Goal: Information Seeking & Learning: Learn about a topic

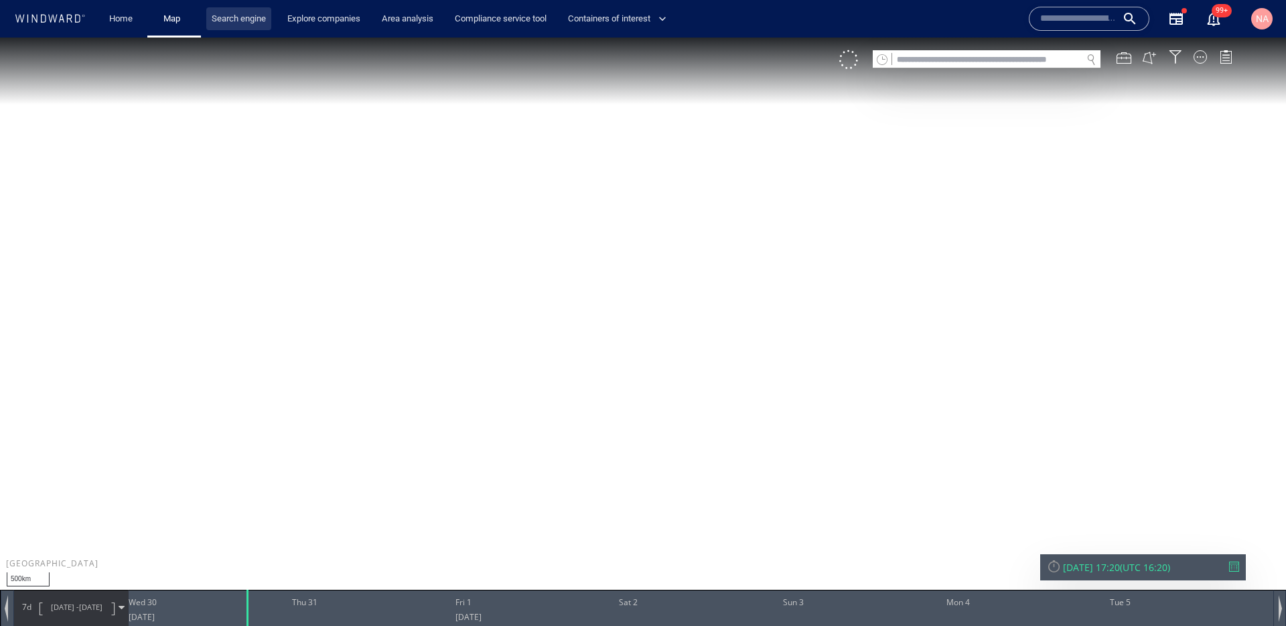
click at [235, 17] on link "Search engine" at bounding box center [238, 18] width 65 height 23
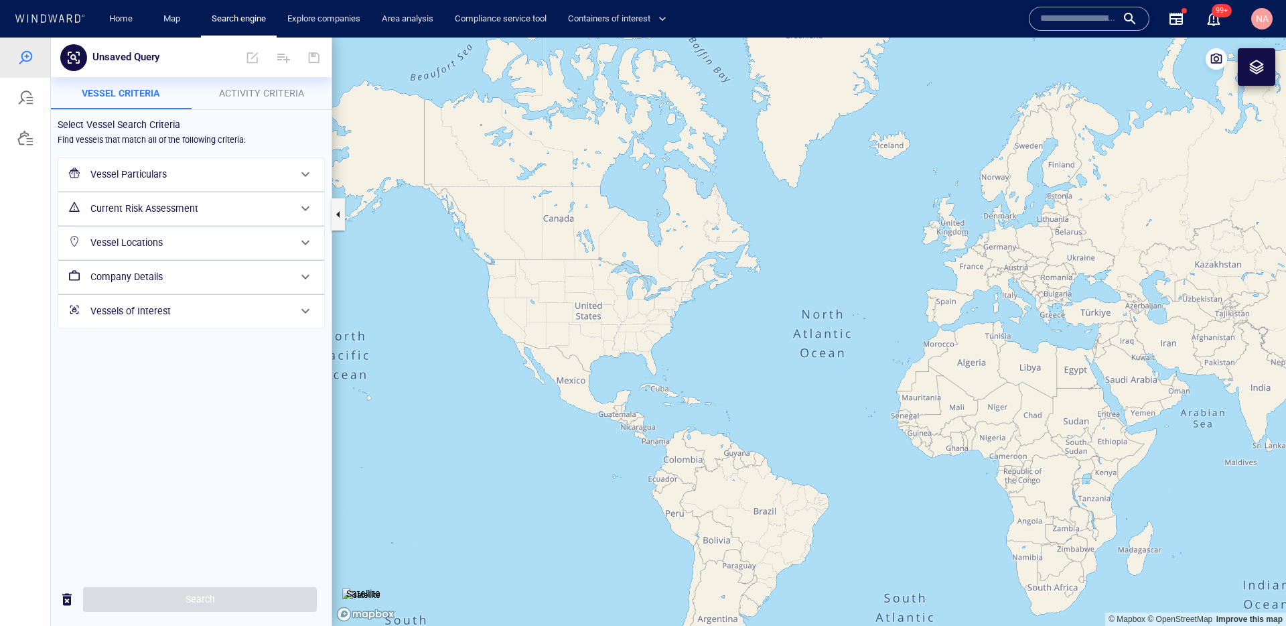
click at [281, 176] on h6 "Vessel Particulars" at bounding box center [189, 174] width 199 height 17
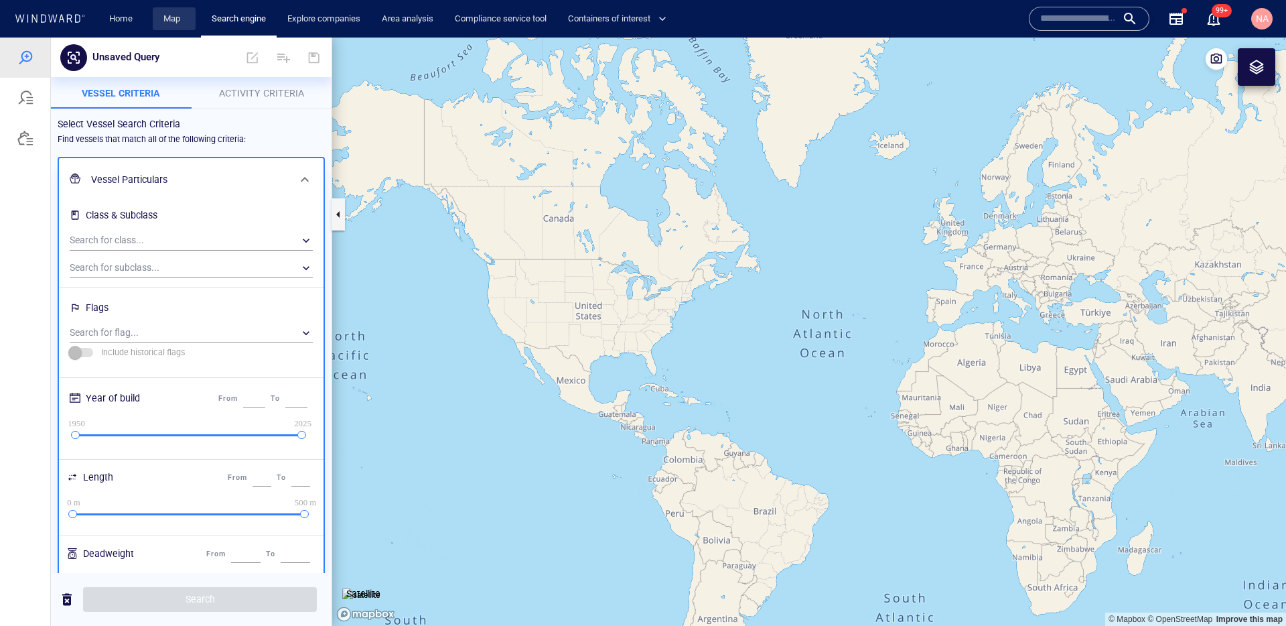
click at [168, 22] on link "Map" at bounding box center [174, 18] width 32 height 23
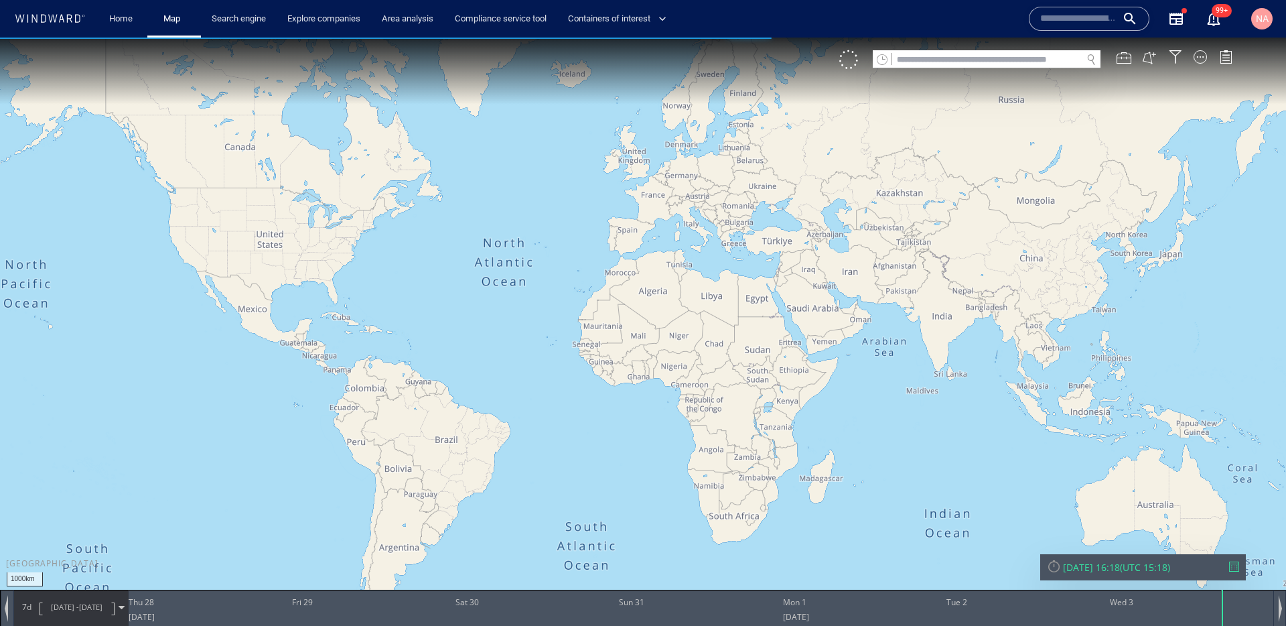
click at [1006, 69] on canvas "Map" at bounding box center [643, 325] width 1286 height 575
click at [1008, 59] on input "text" at bounding box center [987, 60] width 190 height 18
paste input "*******"
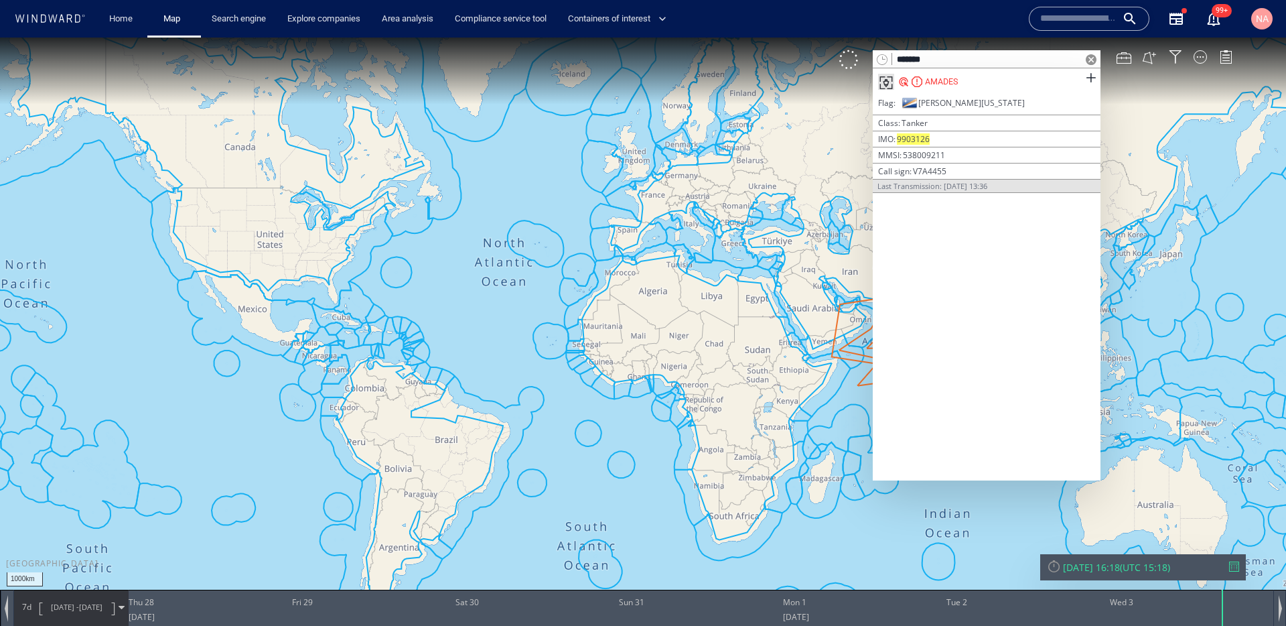
type input "*******"
click at [944, 80] on div "AMADES" at bounding box center [941, 82] width 33 height 12
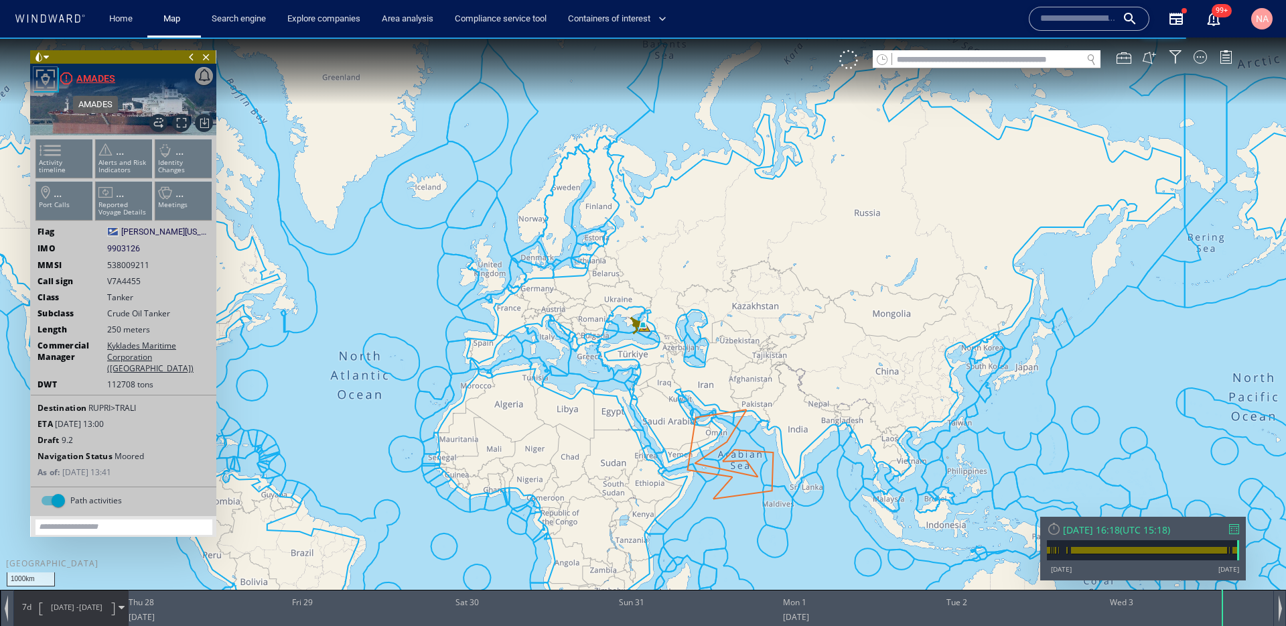
click at [94, 80] on div "AMADES" at bounding box center [95, 78] width 39 height 16
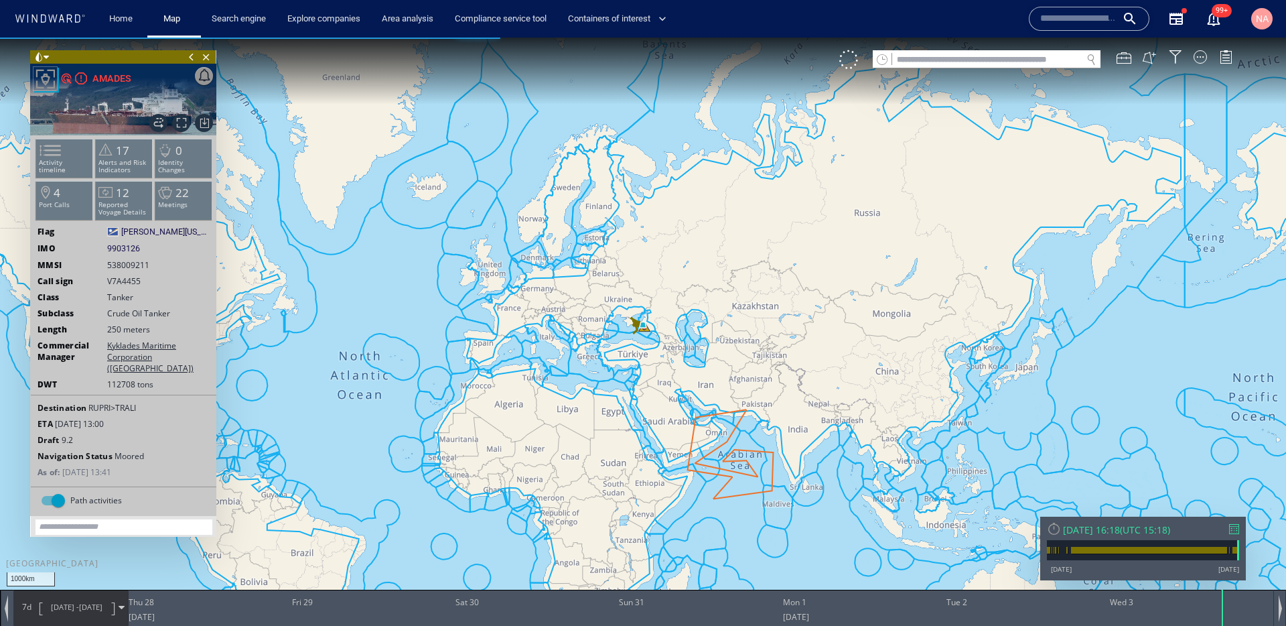
click at [98, 606] on span "[DATE]" at bounding box center [90, 607] width 23 height 10
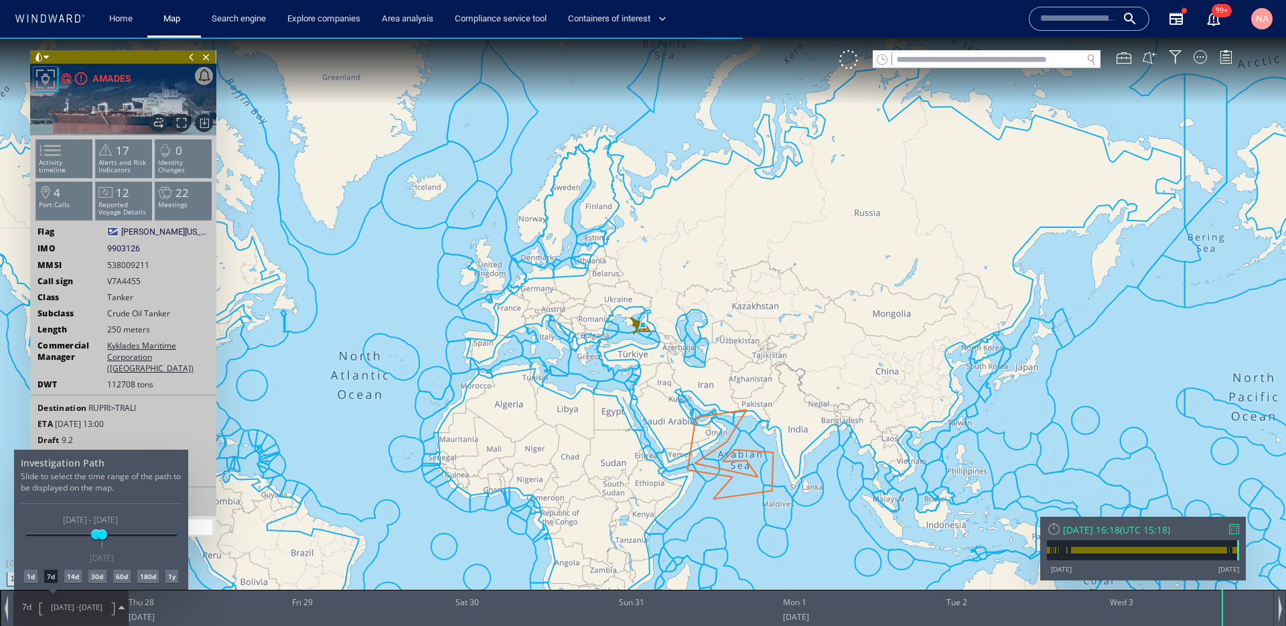
click at [121, 577] on div "60d" at bounding box center [121, 575] width 17 height 13
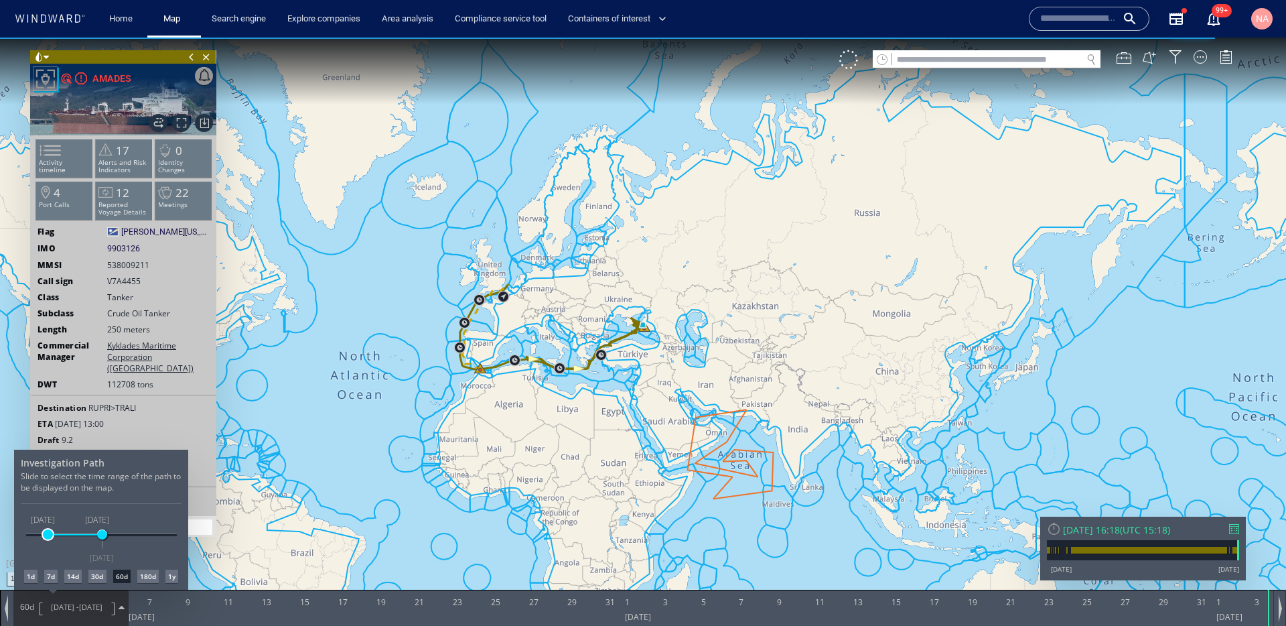
drag, startPoint x: 56, startPoint y: 534, endPoint x: 48, endPoint y: 534, distance: 8.7
click at [48, 534] on span at bounding box center [48, 534] width 10 height 10
click at [515, 311] on div at bounding box center [643, 332] width 1286 height 588
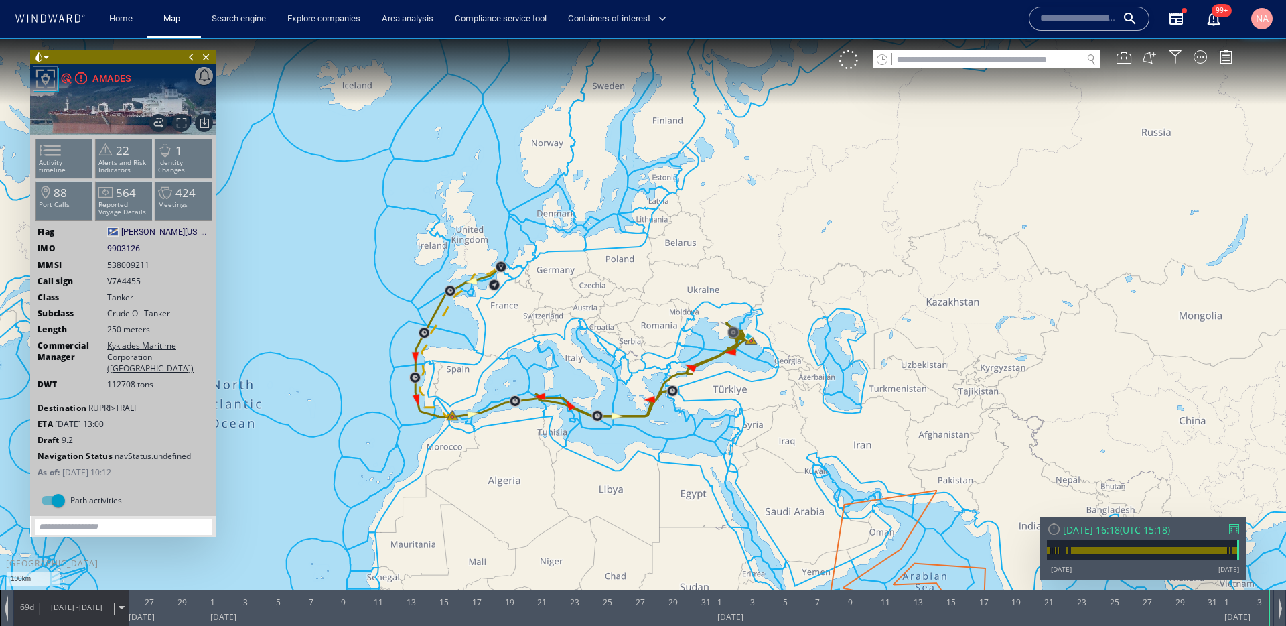
drag, startPoint x: 458, startPoint y: 243, endPoint x: 502, endPoint y: 342, distance: 108.0
click at [500, 339] on canvas "Map" at bounding box center [643, 325] width 1286 height 575
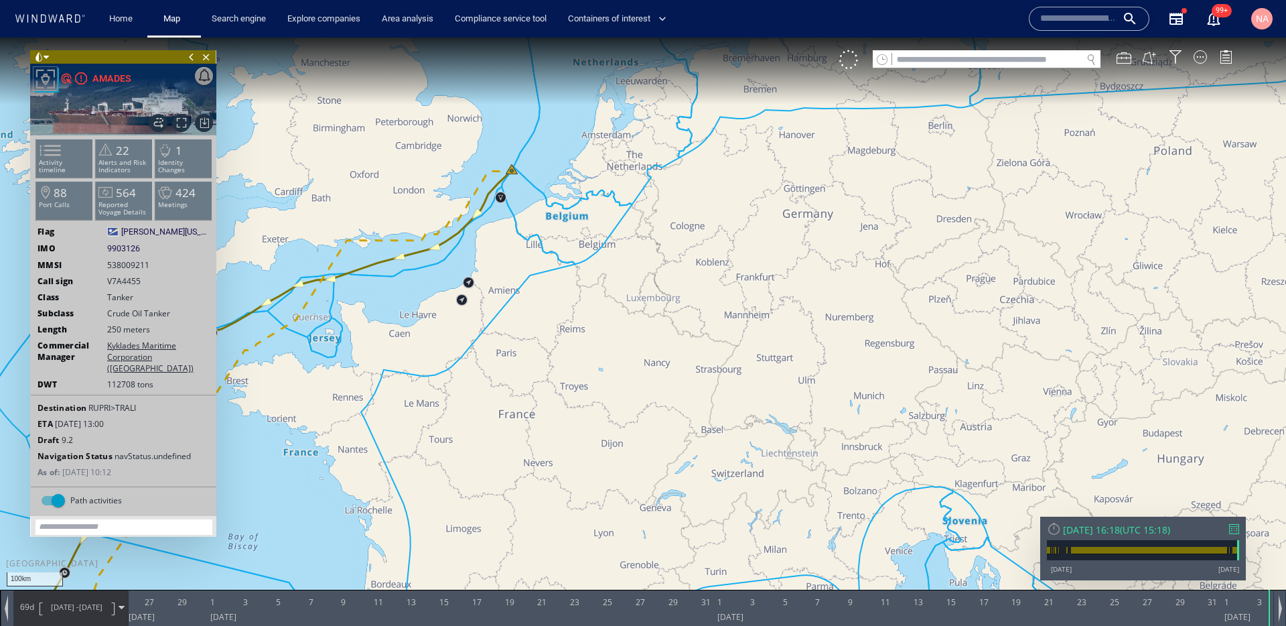
drag, startPoint x: 533, startPoint y: 249, endPoint x: 644, endPoint y: 377, distance: 169.5
click at [644, 377] on canvas "Map" at bounding box center [643, 325] width 1286 height 575
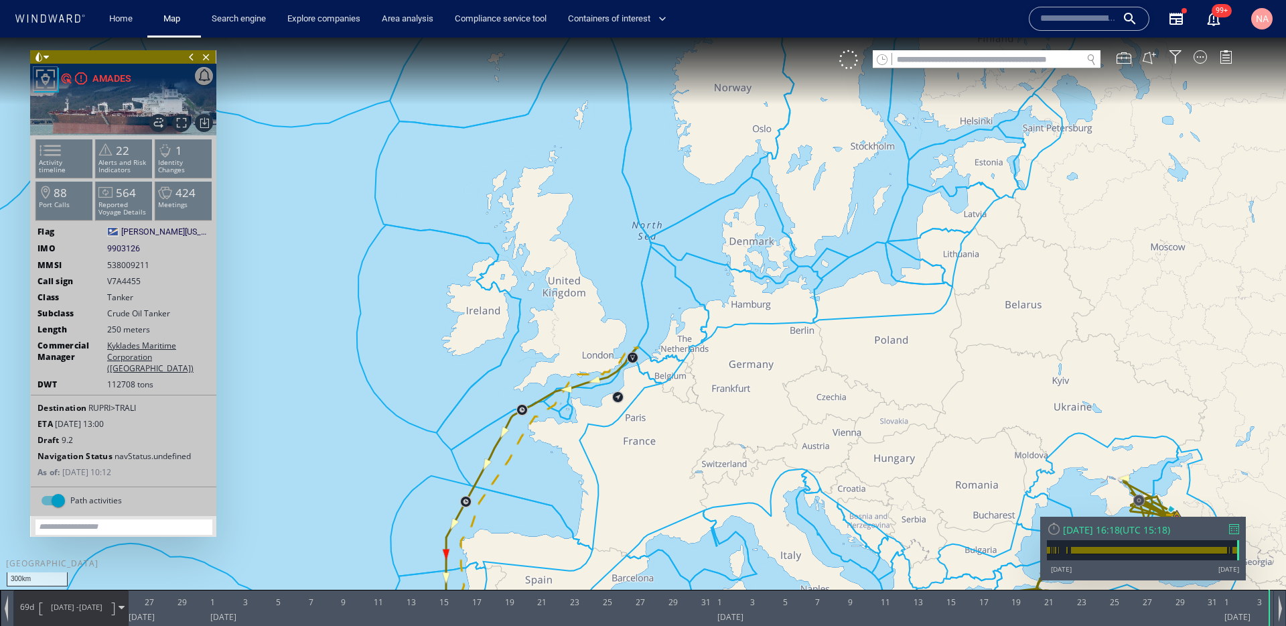
drag, startPoint x: 563, startPoint y: 503, endPoint x: 583, endPoint y: 357, distance: 147.4
click at [584, 357] on canvas "Map" at bounding box center [643, 325] width 1286 height 575
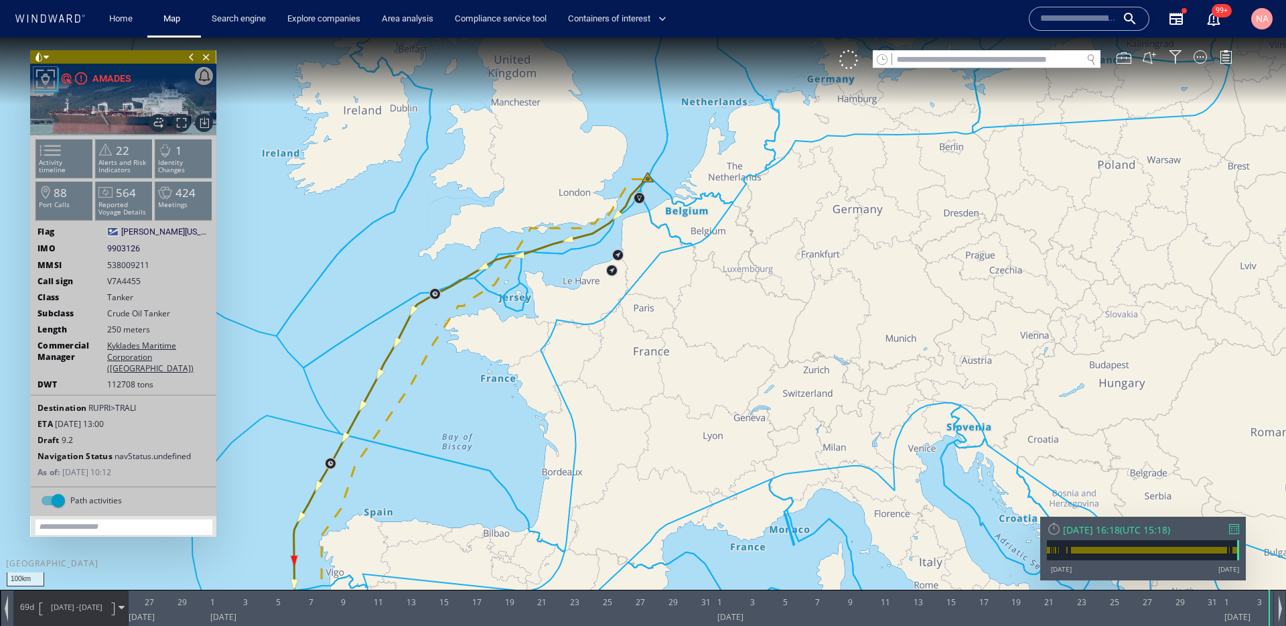
drag, startPoint x: 702, startPoint y: 324, endPoint x: 738, endPoint y: 213, distance: 116.9
click at [738, 213] on canvas "Map" at bounding box center [643, 325] width 1286 height 575
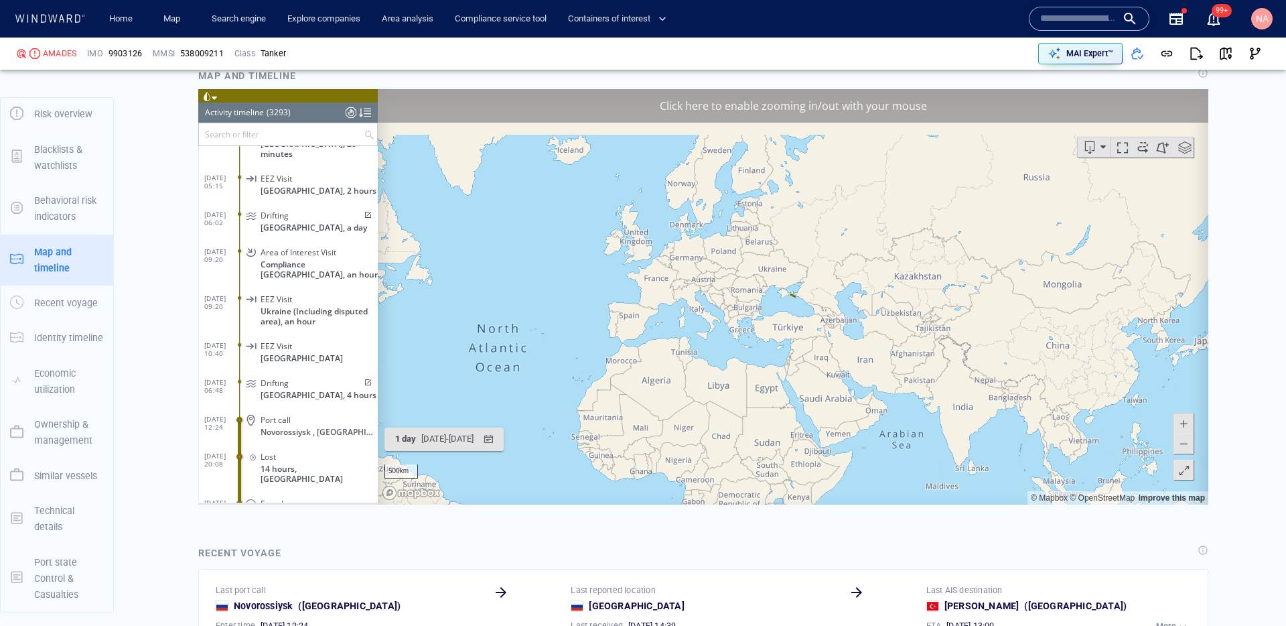
scroll to position [1655, 0]
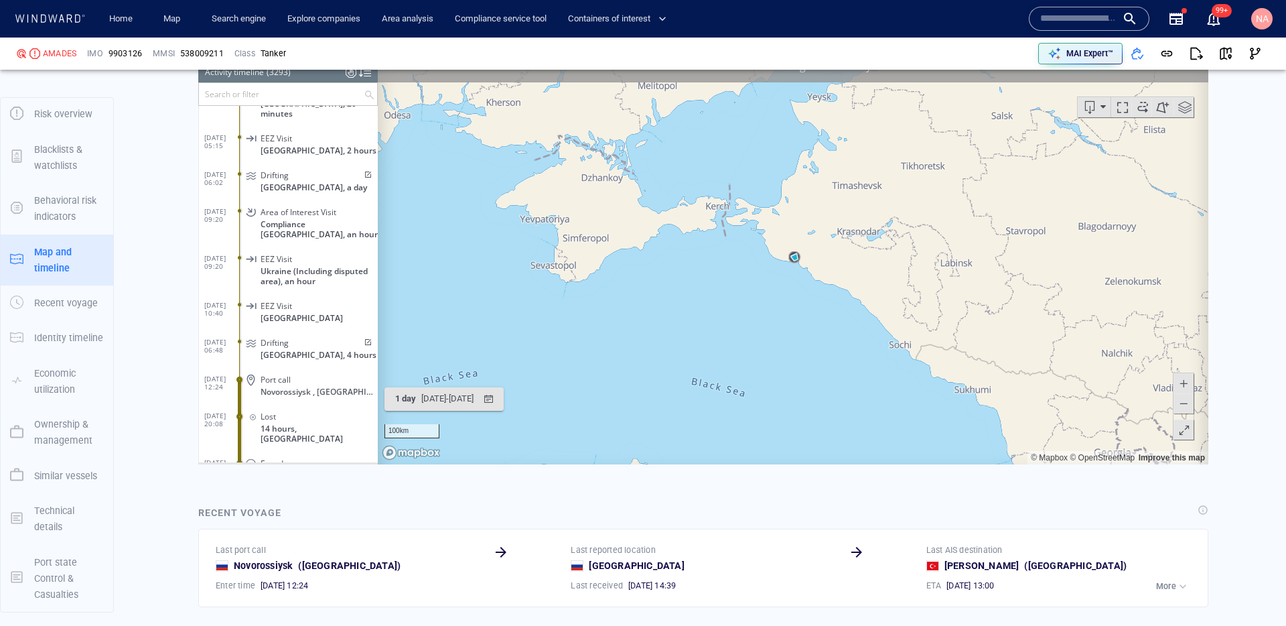
click at [348, 79] on div at bounding box center [351, 72] width 11 height 20
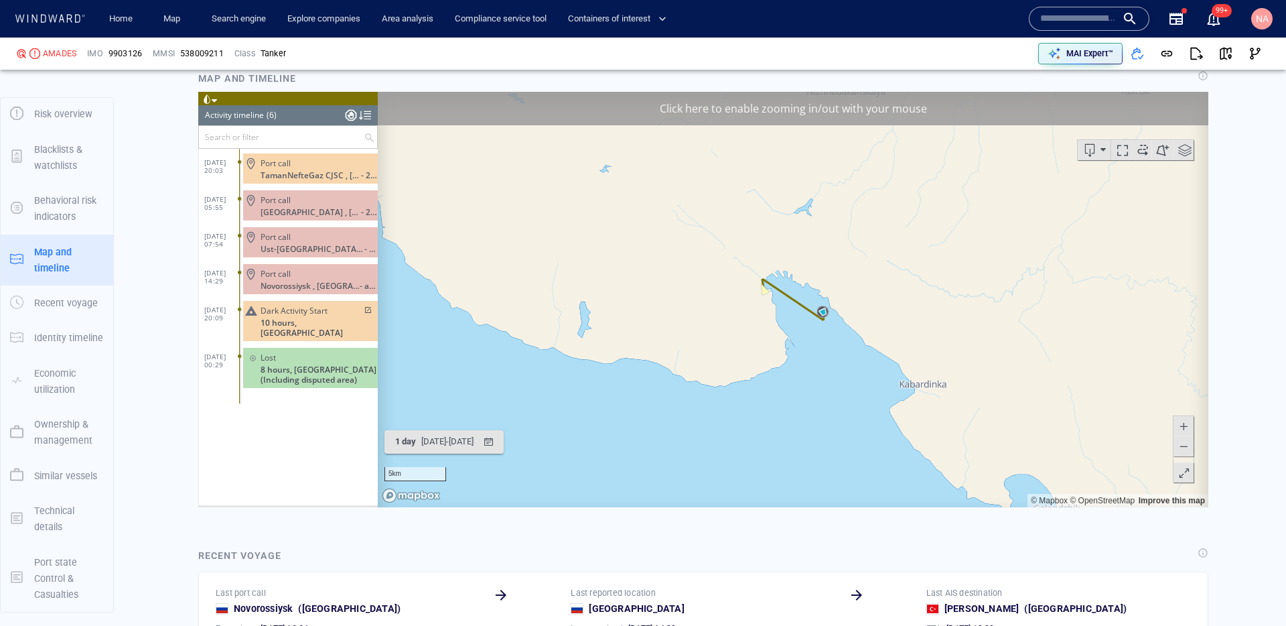
scroll to position [1609, 0]
